Goal: Task Accomplishment & Management: Use online tool/utility

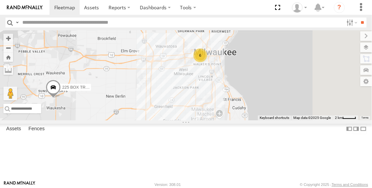
drag, startPoint x: 272, startPoint y: 110, endPoint x: 218, endPoint y: 116, distance: 53.5
click at [211, 113] on div "225 BOX TRUCK 6" at bounding box center [186, 75] width 372 height 90
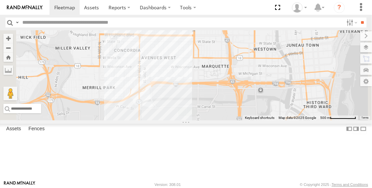
drag, startPoint x: 273, startPoint y: 90, endPoint x: 285, endPoint y: 165, distance: 75.2
click at [285, 120] on div "225 BOX TRUCK" at bounding box center [186, 75] width 372 height 90
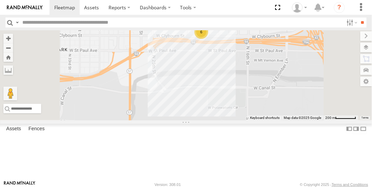
drag, startPoint x: 292, startPoint y: 88, endPoint x: 287, endPoint y: 125, distance: 36.7
click at [287, 120] on div "225 BOX TRUCK 6" at bounding box center [186, 75] width 372 height 90
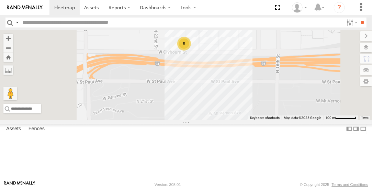
drag, startPoint x: 304, startPoint y: 104, endPoint x: 301, endPoint y: 144, distance: 40.6
click at [301, 120] on div "225 BOX TRUCK 5" at bounding box center [186, 75] width 372 height 90
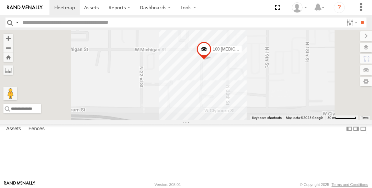
drag, startPoint x: 282, startPoint y: 84, endPoint x: 327, endPoint y: 204, distance: 128.4
click at [327, 188] on html at bounding box center [186, 94] width 372 height 188
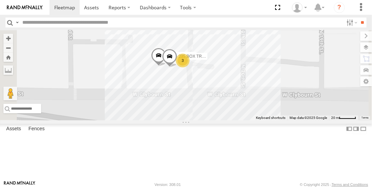
drag, startPoint x: 288, startPoint y: 116, endPoint x: 313, endPoint y: 131, distance: 28.0
click at [313, 120] on div "225 BOX TRUCK 100 KNUCKLE CRANE 3 215 BOX TRUCK 235 BOX TRUCK" at bounding box center [186, 75] width 372 height 90
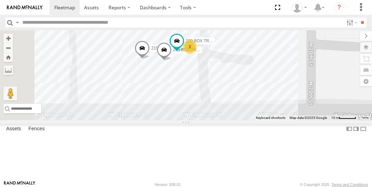
drag, startPoint x: 272, startPoint y: 105, endPoint x: 319, endPoint y: 126, distance: 51.7
click at [319, 120] on div "225 BOX TRUCK 100 KNUCKLE CRANE 215 BOX TRUCK 235 BOX TRUCK 2 220 BOX TRUCK" at bounding box center [186, 75] width 372 height 90
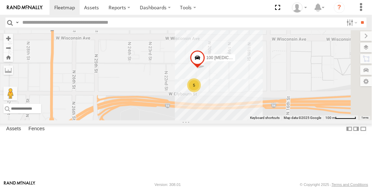
click at [0, 0] on span at bounding box center [0, 0] width 0 height 0
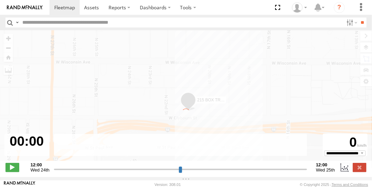
type input "**********"
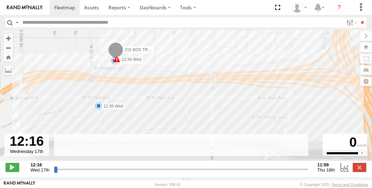
drag, startPoint x: 106, startPoint y: 82, endPoint x: 170, endPoint y: 44, distance: 75.3
click at [170, 44] on div "215 BOX TRUCK 12:34 Wed 12:39 Wed 13:20 Wed 13:54 Wed 14:19 Wed" at bounding box center [186, 99] width 372 height 138
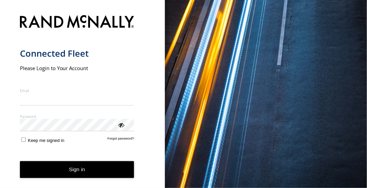
type input "**********"
click at [65, 176] on button "Sign in" at bounding box center [77, 169] width 114 height 17
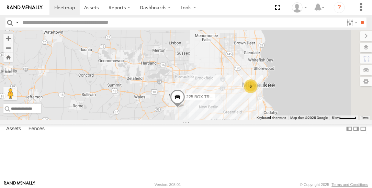
drag, startPoint x: 244, startPoint y: 122, endPoint x: 274, endPoint y: 97, distance: 39.6
click at [274, 97] on div "225 BOX TRUCK 6 185 BOX TRUCK" at bounding box center [186, 75] width 372 height 90
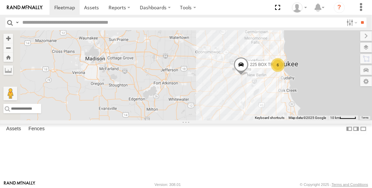
drag, startPoint x: 230, startPoint y: 132, endPoint x: 284, endPoint y: 122, distance: 54.1
click at [284, 120] on div "225 BOX TRUCK 185 BOX TRUCK 6" at bounding box center [186, 75] width 372 height 90
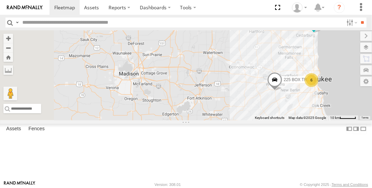
drag, startPoint x: 220, startPoint y: 128, endPoint x: 255, endPoint y: 144, distance: 38.3
click at [255, 120] on div "225 BOX TRUCK 185 BOX TRUCK 6" at bounding box center [186, 75] width 372 height 90
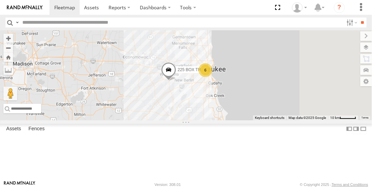
drag, startPoint x: 291, startPoint y: 138, endPoint x: 210, endPoint y: 134, distance: 81.5
click at [197, 120] on div "225 BOX TRUCK 185 BOX TRUCK 6" at bounding box center [186, 75] width 372 height 90
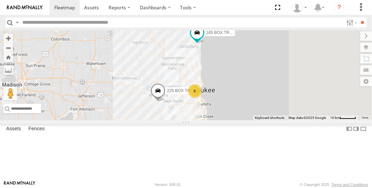
drag, startPoint x: 286, startPoint y: 126, endPoint x: 275, endPoint y: 146, distance: 23.2
click at [275, 120] on div "225 BOX TRUCK 185 BOX TRUCK 6" at bounding box center [186, 75] width 372 height 90
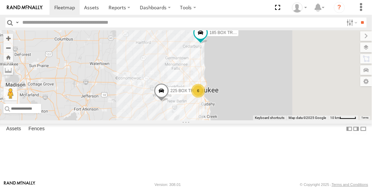
drag, startPoint x: 266, startPoint y: 149, endPoint x: 272, endPoint y: 149, distance: 6.6
click at [272, 120] on div "225 BOX TRUCK 185 BOX TRUCK 6" at bounding box center [186, 75] width 372 height 90
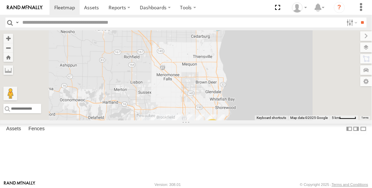
drag, startPoint x: 268, startPoint y: 88, endPoint x: 262, endPoint y: 146, distance: 58.0
click at [262, 120] on div "225 BOX TRUCK 185 BOX TRUCK 6" at bounding box center [186, 75] width 372 height 90
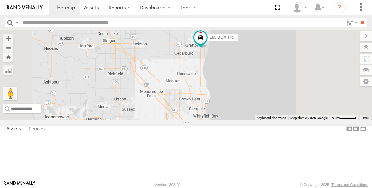
drag, startPoint x: 290, startPoint y: 92, endPoint x: 264, endPoint y: 127, distance: 43.4
click at [264, 120] on div "225 BOX TRUCK 185 BOX TRUCK 6" at bounding box center [186, 75] width 372 height 90
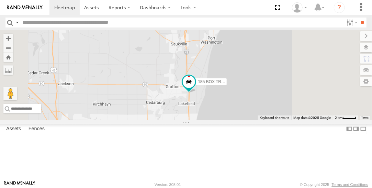
drag, startPoint x: 253, startPoint y: 83, endPoint x: 259, endPoint y: 139, distance: 55.6
click at [259, 120] on div "225 BOX TRUCK 185 BOX TRUCK" at bounding box center [186, 75] width 372 height 90
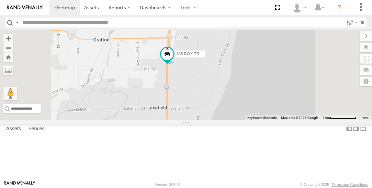
drag, startPoint x: 271, startPoint y: 83, endPoint x: 285, endPoint y: 108, distance: 28.9
click at [285, 108] on div "225 BOX TRUCK 185 BOX TRUCK" at bounding box center [186, 75] width 372 height 90
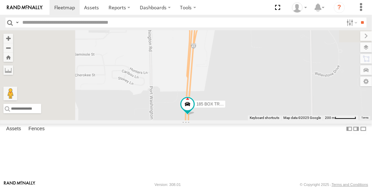
drag, startPoint x: 259, startPoint y: 92, endPoint x: 342, endPoint y: 194, distance: 132.3
click at [342, 188] on html at bounding box center [186, 94] width 372 height 188
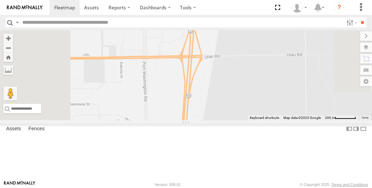
drag, startPoint x: 350, startPoint y: 109, endPoint x: 344, endPoint y: 160, distance: 51.1
click at [346, 120] on div "225 BOX TRUCK 185 BOX TRUCK" at bounding box center [186, 75] width 372 height 90
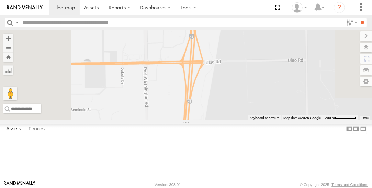
drag, startPoint x: 327, startPoint y: 105, endPoint x: 325, endPoint y: 119, distance: 13.8
click at [325, 119] on div "225 BOX TRUCK 185 BOX TRUCK" at bounding box center [186, 75] width 372 height 90
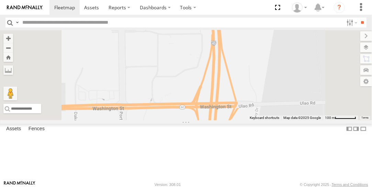
drag, startPoint x: 261, startPoint y: 79, endPoint x: 264, endPoint y: 126, distance: 47.5
click at [264, 120] on div "225 BOX TRUCK 185 BOX TRUCK" at bounding box center [186, 75] width 372 height 90
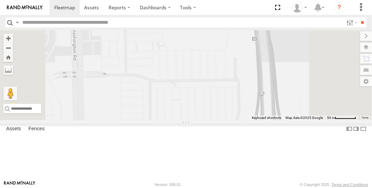
drag, startPoint x: 260, startPoint y: 107, endPoint x: 268, endPoint y: 163, distance: 56.0
click at [268, 120] on div "225 BOX TRUCK 185 BOX TRUCK" at bounding box center [186, 75] width 372 height 90
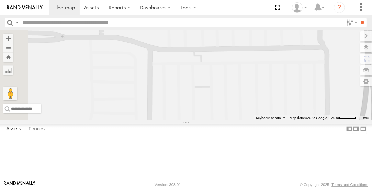
drag, startPoint x: 249, startPoint y: 104, endPoint x: 279, endPoint y: 123, distance: 35.2
click at [280, 120] on div "225 BOX TRUCK 185 BOX TRUCK" at bounding box center [186, 75] width 372 height 90
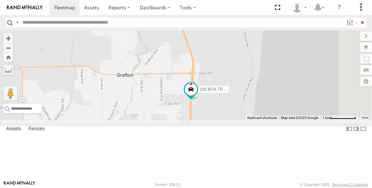
drag, startPoint x: 315, startPoint y: 160, endPoint x: 301, endPoint y: 123, distance: 39.4
click at [302, 120] on div "225 BOX TRUCK 185 BOX TRUCK" at bounding box center [186, 75] width 372 height 90
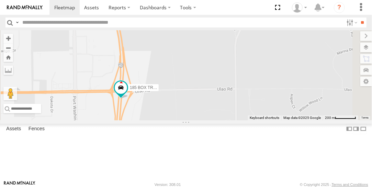
drag, startPoint x: 280, startPoint y: 58, endPoint x: 273, endPoint y: 153, distance: 95.4
click at [273, 120] on div "225 BOX TRUCK 185 BOX TRUCK" at bounding box center [186, 75] width 372 height 90
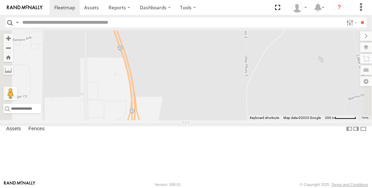
drag, startPoint x: 270, startPoint y: 110, endPoint x: 277, endPoint y: 125, distance: 17.1
click at [277, 120] on div "225 BOX TRUCK 185 BOX TRUCK" at bounding box center [186, 75] width 372 height 90
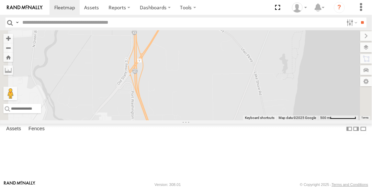
drag, startPoint x: 279, startPoint y: 73, endPoint x: 271, endPoint y: 134, distance: 61.7
click at [271, 120] on div "225 BOX TRUCK 185 BOX TRUCK" at bounding box center [186, 75] width 372 height 90
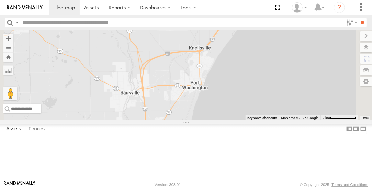
drag, startPoint x: 275, startPoint y: 91, endPoint x: 248, endPoint y: 145, distance: 59.9
click at [247, 120] on div "225 BOX TRUCK 185 BOX TRUCK" at bounding box center [186, 75] width 372 height 90
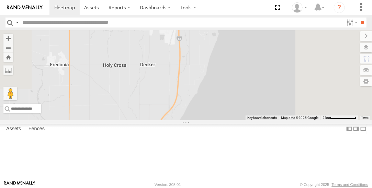
drag, startPoint x: 275, startPoint y: 94, endPoint x: 229, endPoint y: 165, distance: 85.1
click at [214, 188] on html at bounding box center [186, 94] width 372 height 188
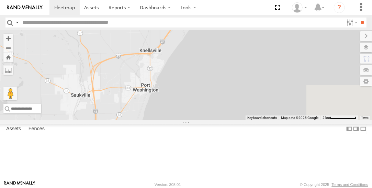
drag, startPoint x: 249, startPoint y: 111, endPoint x: 253, endPoint y: 7, distance: 103.8
click at [258, 6] on body at bounding box center [186, 94] width 372 height 188
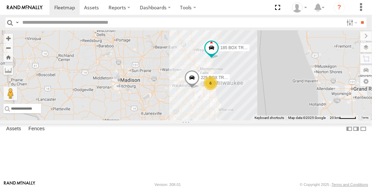
drag, startPoint x: 231, startPoint y: 156, endPoint x: 309, endPoint y: 104, distance: 94.1
click at [229, 81] on label "225 BOX TRUCK" at bounding box center [212, 77] width 34 height 7
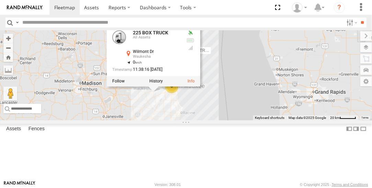
drag, startPoint x: 319, startPoint y: 145, endPoint x: 285, endPoint y: 145, distance: 34.0
click at [285, 120] on div "225 BOX TRUCK 185 BOX TRUCK 6 225 BOX TRUCK All Assets Wilmont Dr Waukesha 42.9…" at bounding box center [186, 75] width 372 height 90
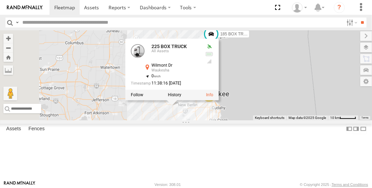
drag, startPoint x: 282, startPoint y: 96, endPoint x: 337, endPoint y: 133, distance: 65.9
click at [338, 120] on div "225 BOX TRUCK 185 BOX TRUCK 225 BOX TRUCK All Assets Wilmont Dr Waukesha 42.973…" at bounding box center [186, 75] width 372 height 90
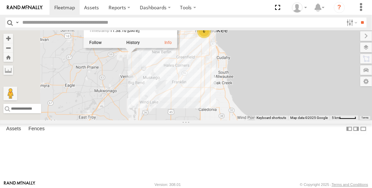
drag, startPoint x: 338, startPoint y: 115, endPoint x: 374, endPoint y: 67, distance: 59.3
click at [372, 67] on html at bounding box center [186, 94] width 372 height 188
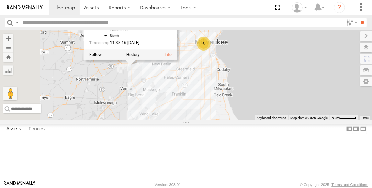
click at [291, 120] on div "225 BOX TRUCK 185 BOX TRUCK 225 BOX TRUCK All Assets Wilmont Dr Waukesha 42.973…" at bounding box center [186, 75] width 372 height 90
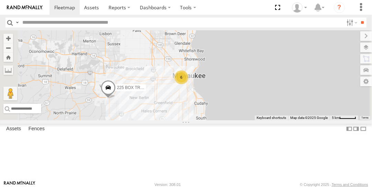
drag, startPoint x: 263, startPoint y: 113, endPoint x: 243, endPoint y: 144, distance: 37.1
click at [241, 120] on div "225 BOX TRUCK 185 BOX TRUCK 6" at bounding box center [186, 75] width 372 height 90
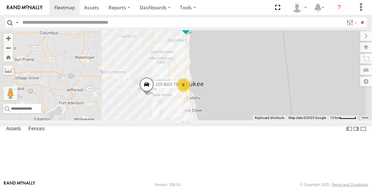
drag, startPoint x: 323, startPoint y: 100, endPoint x: 307, endPoint y: 110, distance: 18.6
click at [308, 109] on div "225 BOX TRUCK 185 BOX TRUCK 6" at bounding box center [186, 75] width 372 height 90
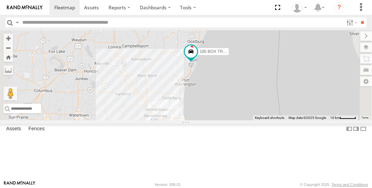
drag, startPoint x: 315, startPoint y: 96, endPoint x: 311, endPoint y: 129, distance: 33.2
click at [310, 120] on div "225 BOX TRUCK 185 BOX TRUCK 6" at bounding box center [186, 75] width 372 height 90
